Goal: Task Accomplishment & Management: Use online tool/utility

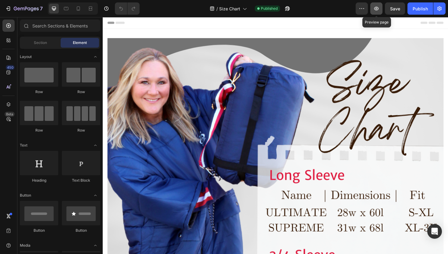
click at [375, 8] on icon "button" at bounding box center [376, 9] width 5 height 4
click at [414, 10] on div "Publish" at bounding box center [420, 8] width 15 height 6
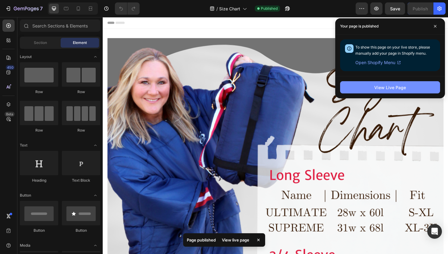
click at [367, 88] on button "View Live Page" at bounding box center [390, 87] width 100 height 12
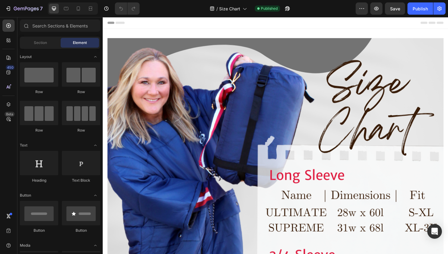
click at [369, 5] on div "Preview Save Publish" at bounding box center [401, 8] width 90 height 12
click at [363, 7] on icon "button" at bounding box center [362, 8] width 6 height 6
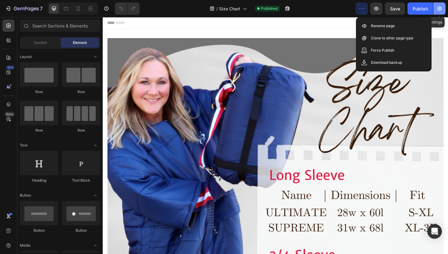
click at [439, 5] on button "button" at bounding box center [439, 8] width 12 height 12
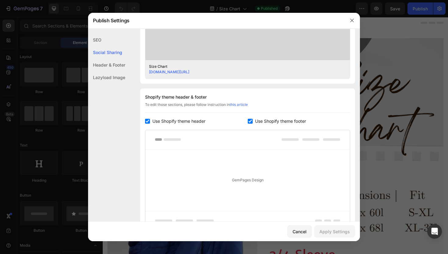
scroll to position [235, 0]
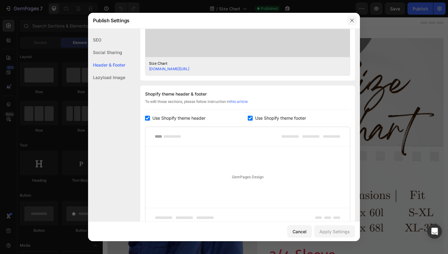
click at [353, 20] on icon "button" at bounding box center [351, 20] width 3 height 3
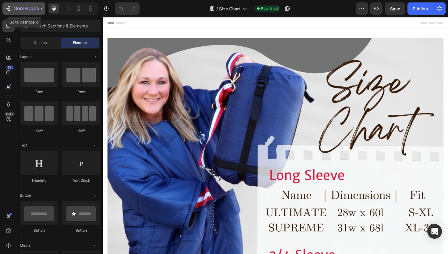
click at [8, 6] on icon "button" at bounding box center [8, 8] width 6 height 6
